Goal: Task Accomplishment & Management: Manage account settings

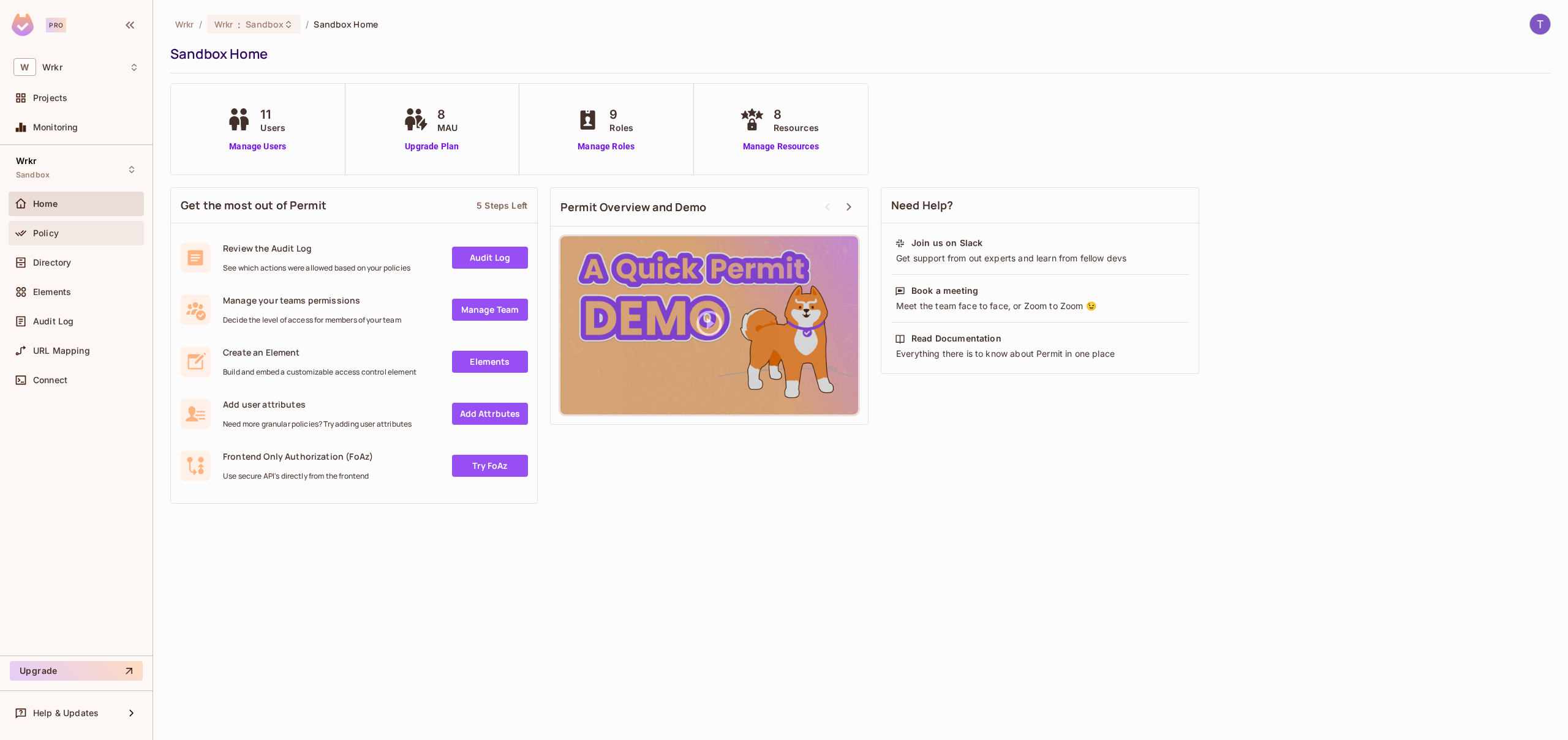
click at [55, 231] on span "Policy" at bounding box center [45, 233] width 26 height 10
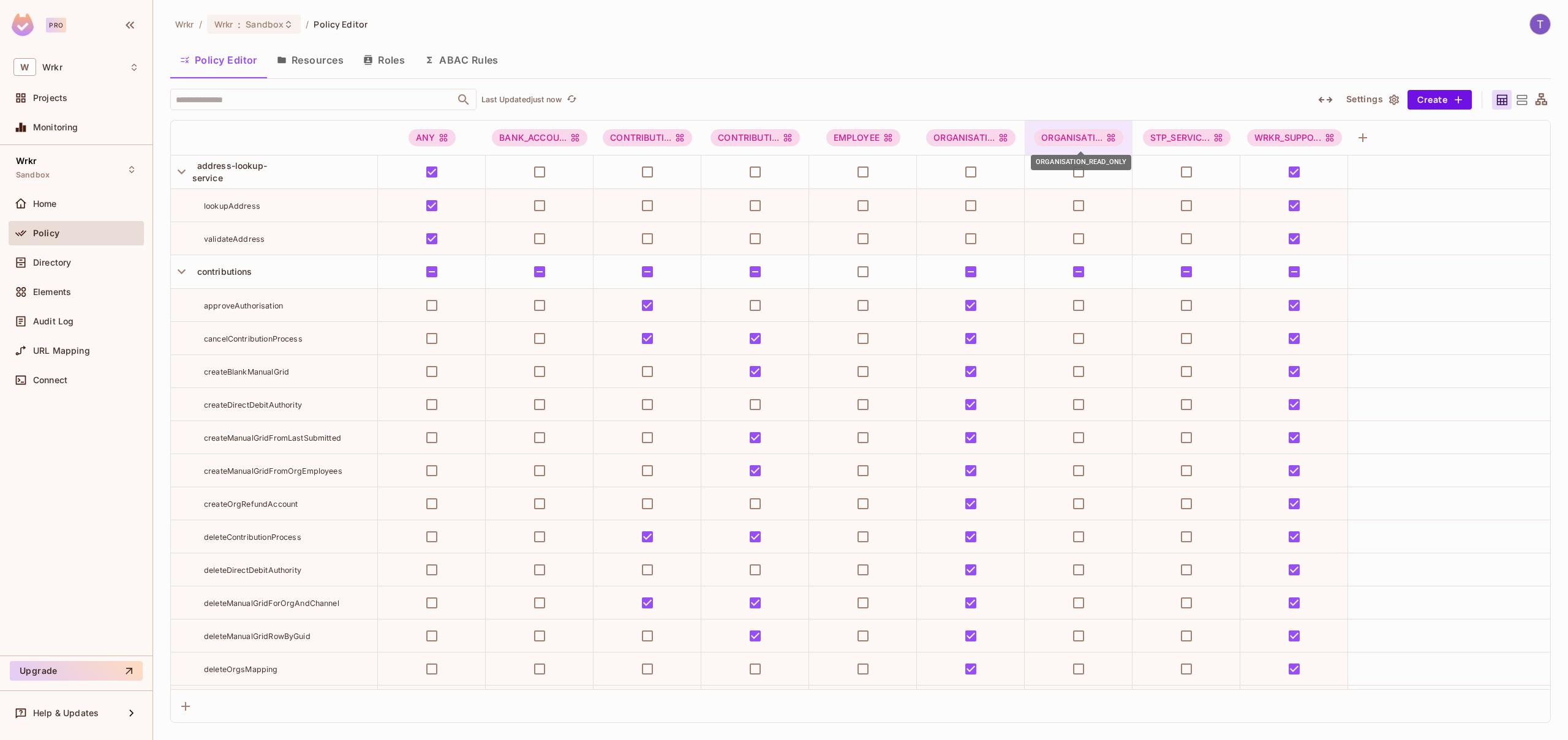
click at [1088, 134] on div "ORGANISATI..." at bounding box center [1079, 138] width 90 height 17
click at [931, 99] on div at bounding box center [784, 370] width 1568 height 740
click at [1083, 140] on div "ORGANISATI..." at bounding box center [1079, 138] width 90 height 17
click at [1089, 167] on span "ORGANISATION_READ_ONLY" at bounding box center [1095, 167] width 119 height 16
drag, startPoint x: 1164, startPoint y: 166, endPoint x: 1035, endPoint y: 164, distance: 129.0
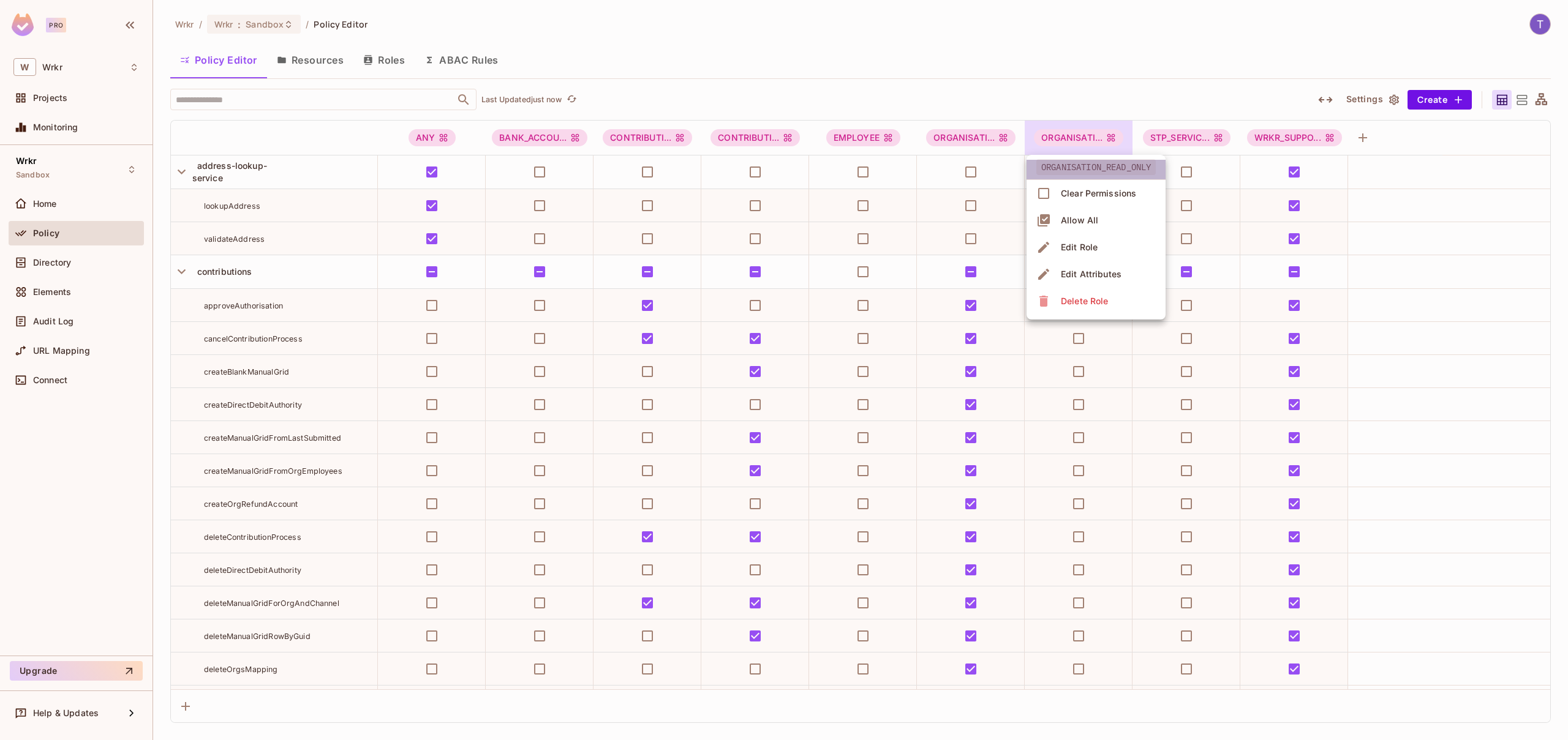
click at [1035, 165] on li "ORGANISATION_READ_ONLY" at bounding box center [1096, 169] width 139 height 20
click at [1044, 164] on span "ORGANISATION_READ_ONLY" at bounding box center [1095, 167] width 119 height 16
click at [1093, 248] on div "Edit Role" at bounding box center [1079, 247] width 37 height 13
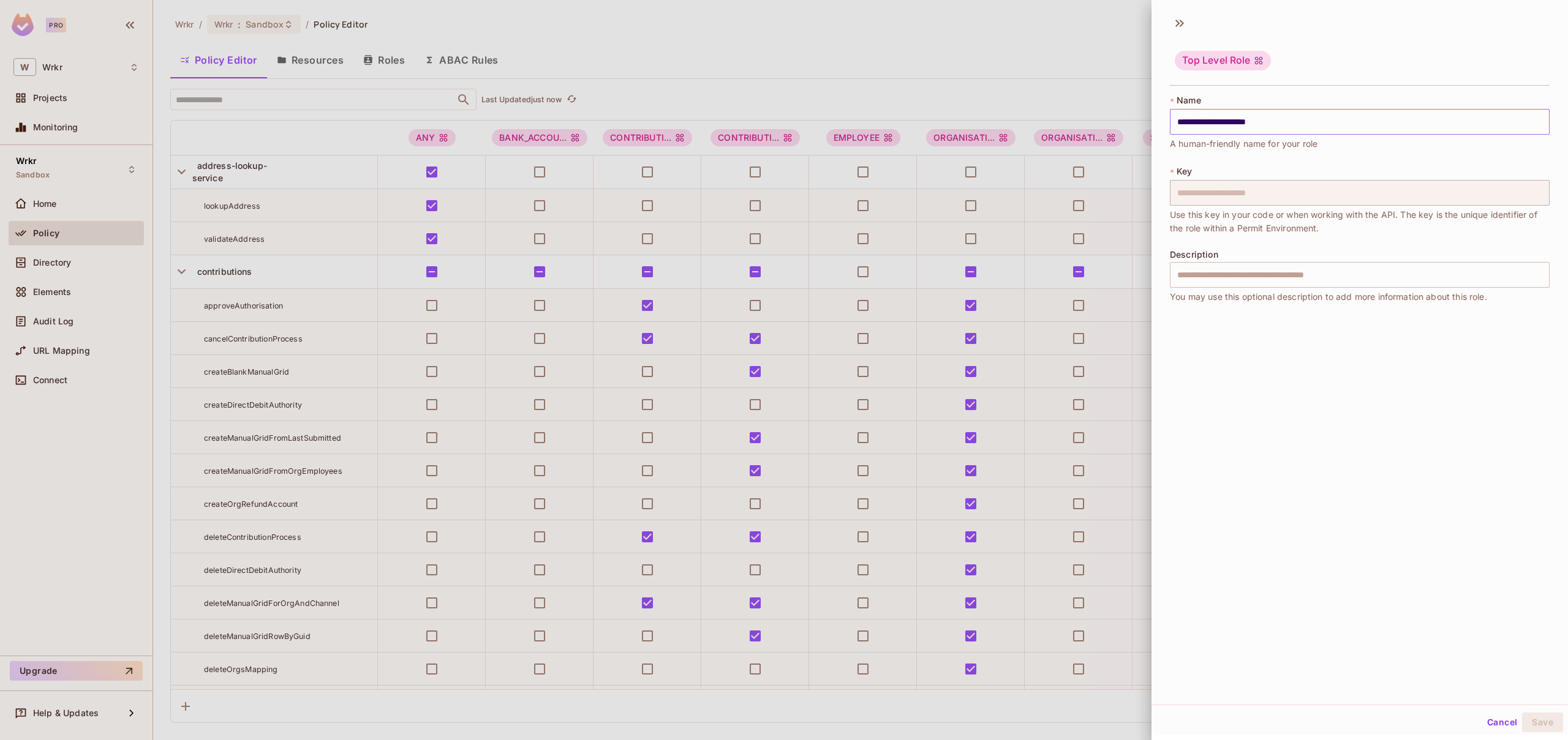
click at [1251, 126] on input "**********" at bounding box center [1360, 121] width 380 height 26
